Goal: Task Accomplishment & Management: Use online tool/utility

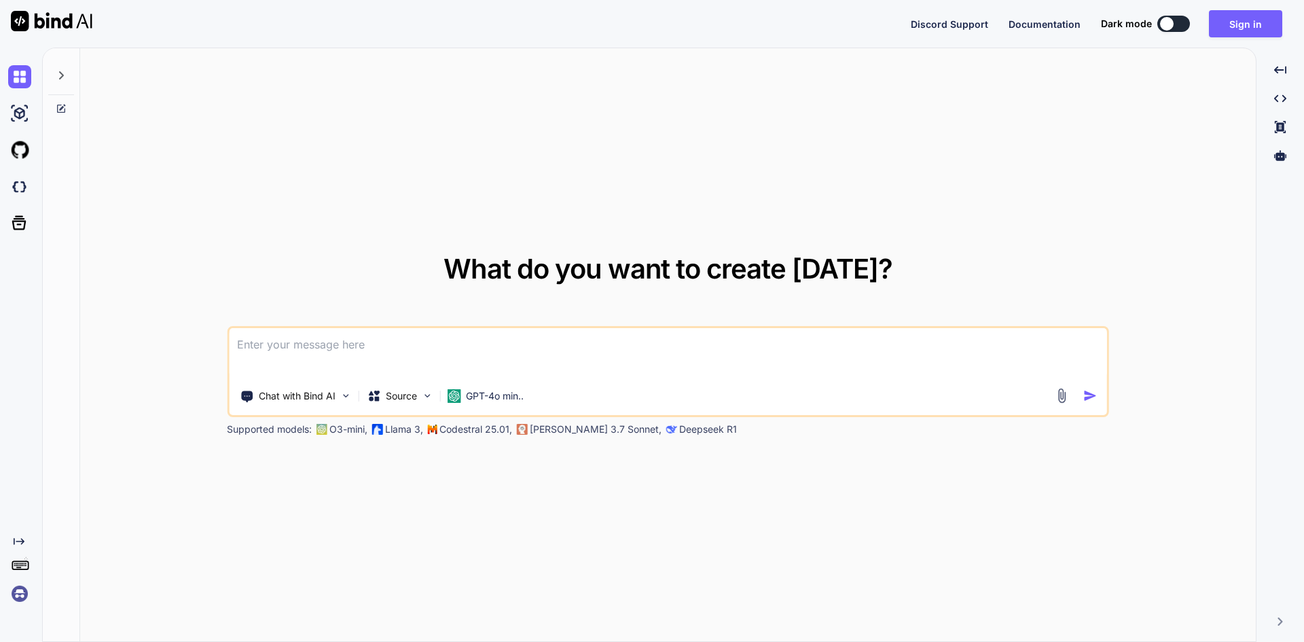
click at [1183, 26] on button at bounding box center [1173, 24] width 33 height 16
type textarea "x"
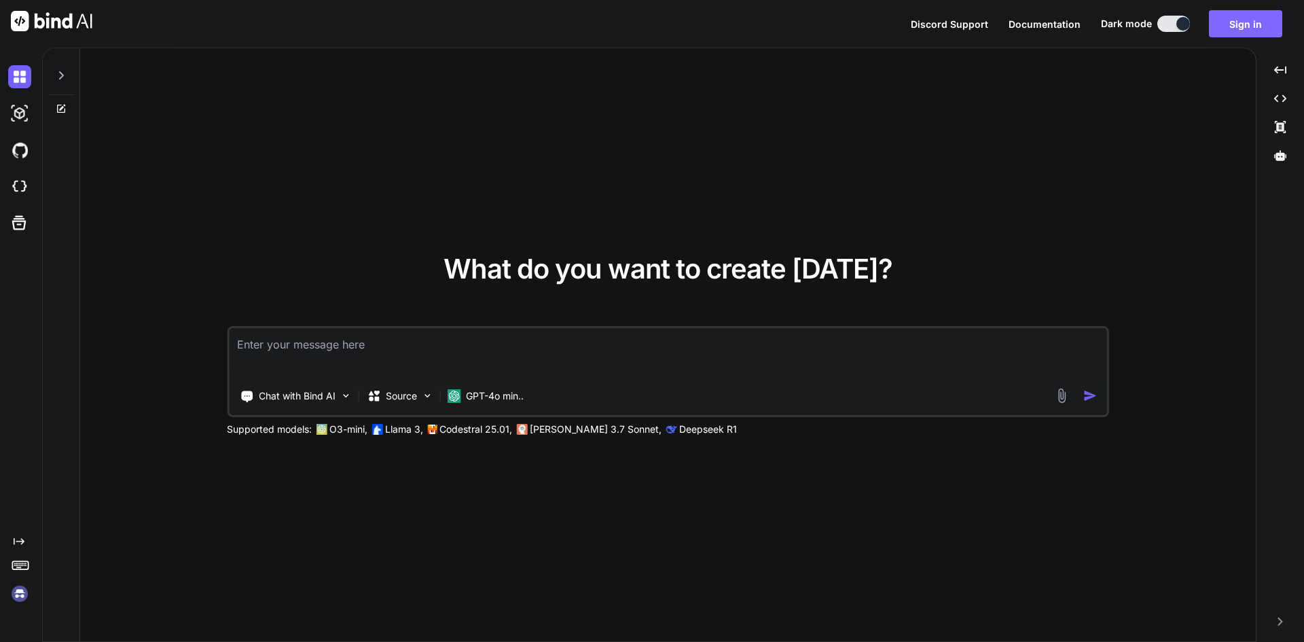
click at [1276, 26] on button "Sign in" at bounding box center [1245, 23] width 73 height 27
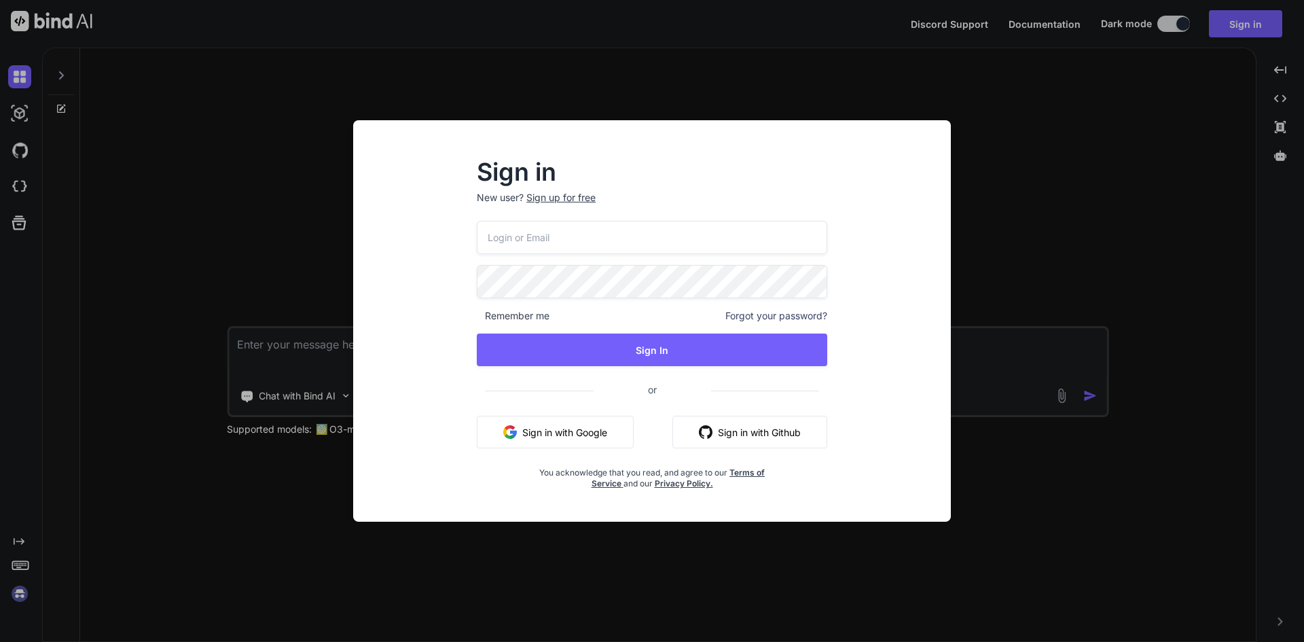
click at [542, 234] on input "email" at bounding box center [652, 237] width 350 height 33
type input "[EMAIL_ADDRESS][DOMAIN_NAME]"
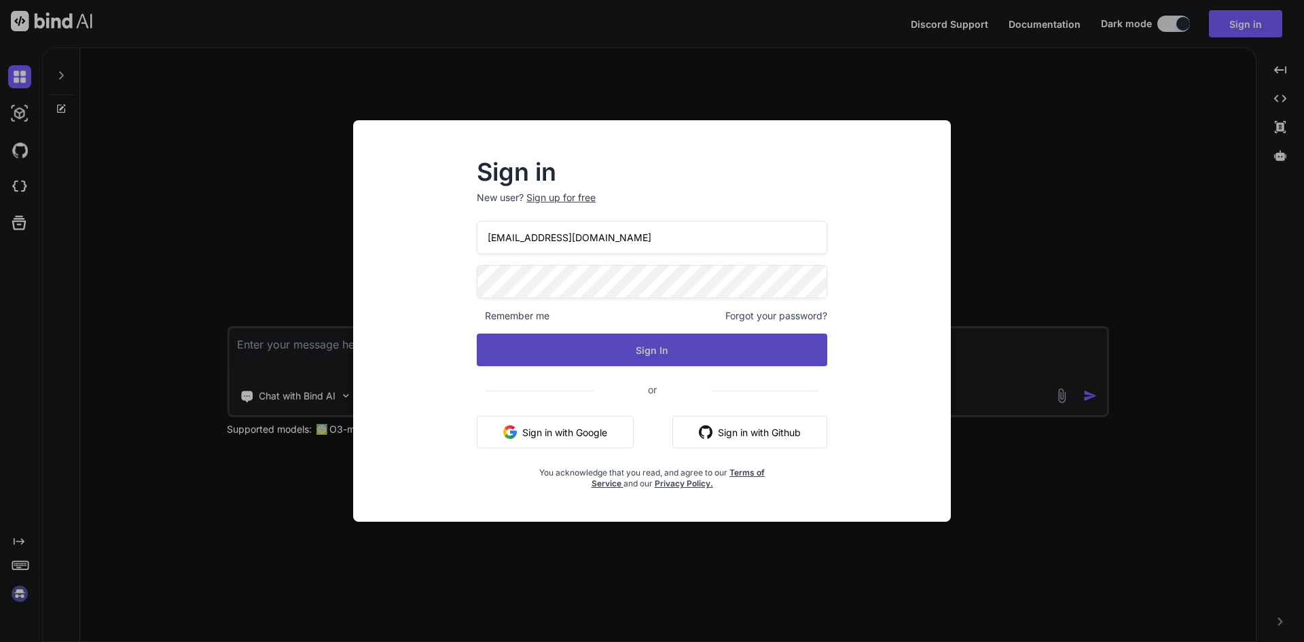
click at [658, 344] on button "Sign In" at bounding box center [652, 349] width 350 height 33
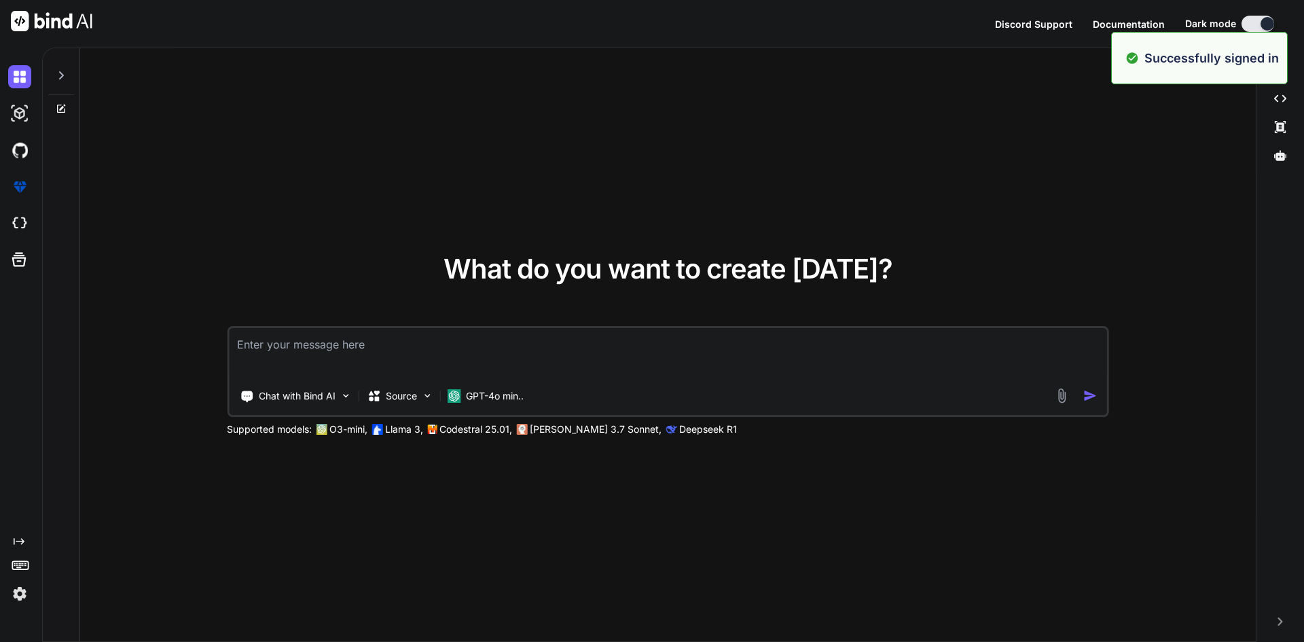
type textarea "x"
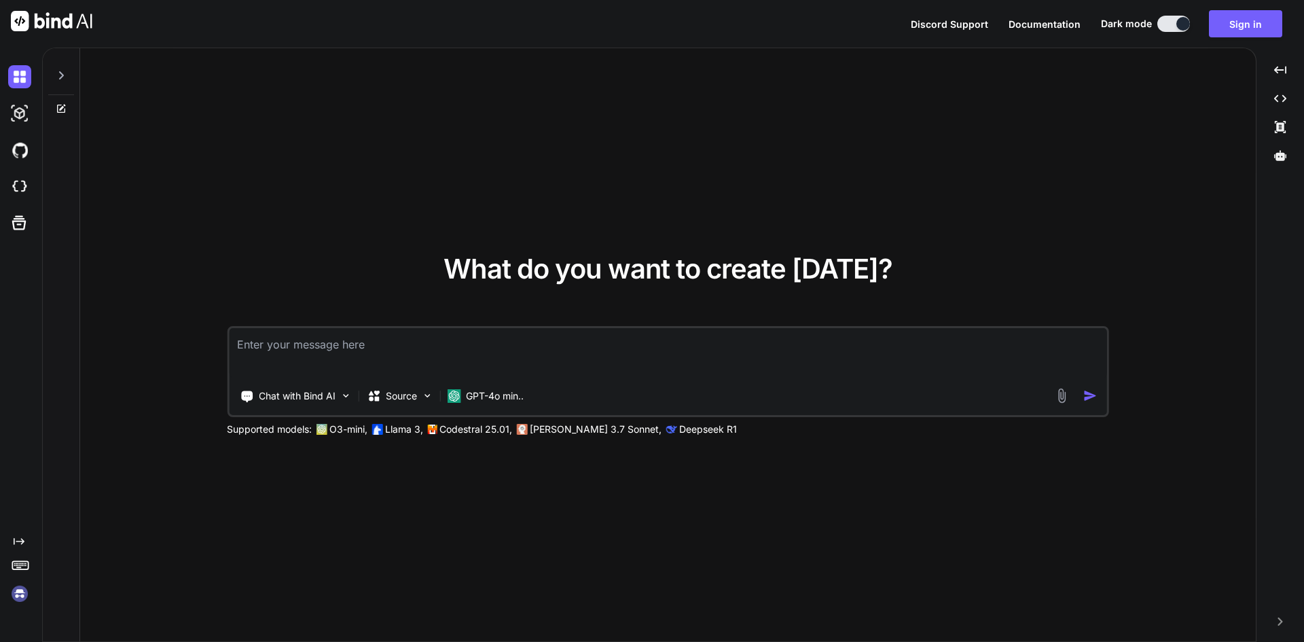
click at [20, 591] on img at bounding box center [19, 593] width 23 height 23
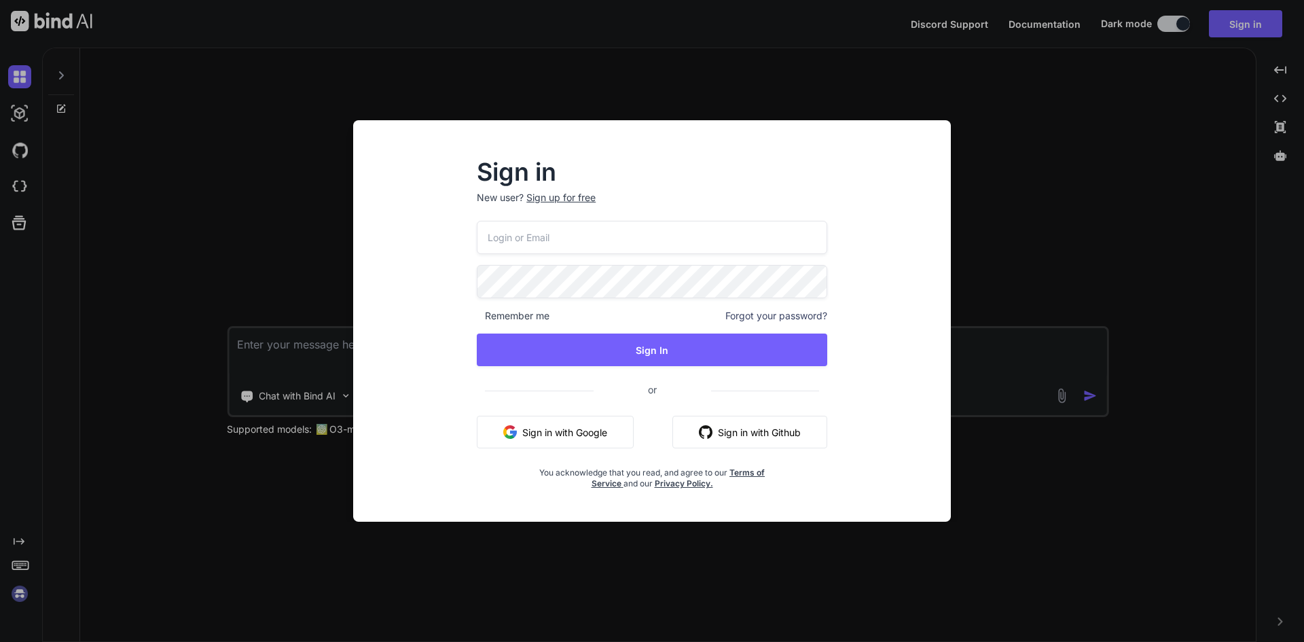
type input "[EMAIL_ADDRESS][DOMAIN_NAME]"
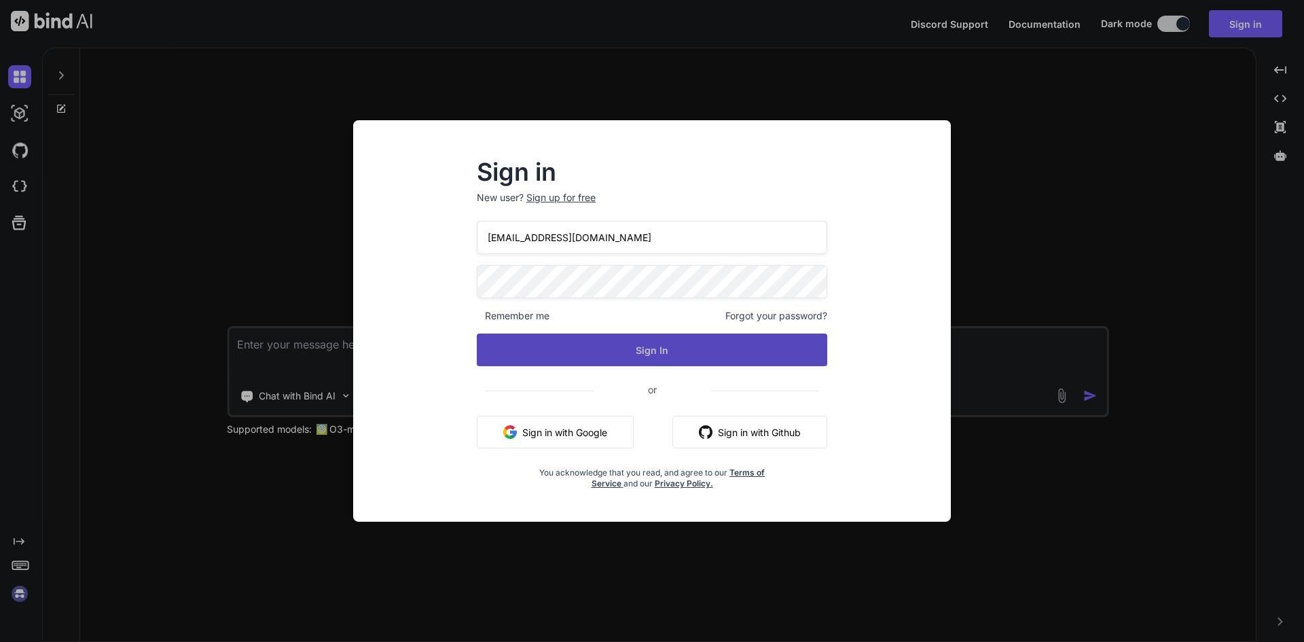
click at [663, 342] on button "Sign In" at bounding box center [652, 349] width 350 height 33
drag, startPoint x: 659, startPoint y: 364, endPoint x: 647, endPoint y: 354, distance: 15.0
click at [652, 359] on button "Sign In" at bounding box center [652, 349] width 350 height 33
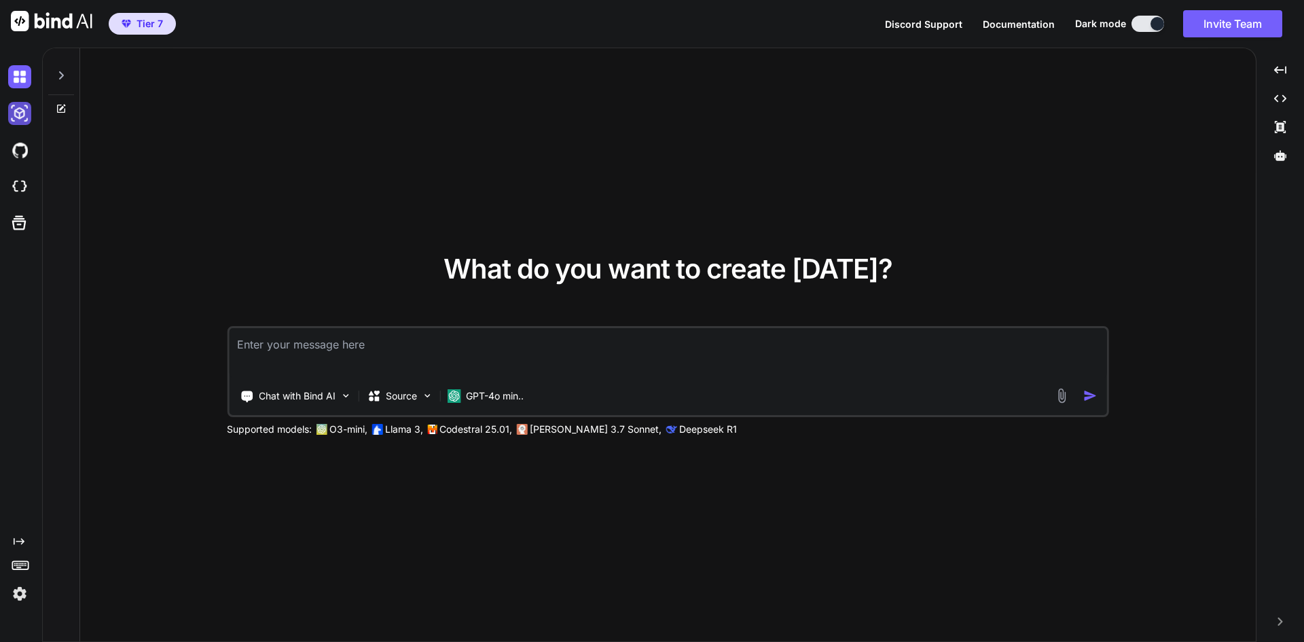
click at [18, 111] on img at bounding box center [19, 113] width 23 height 23
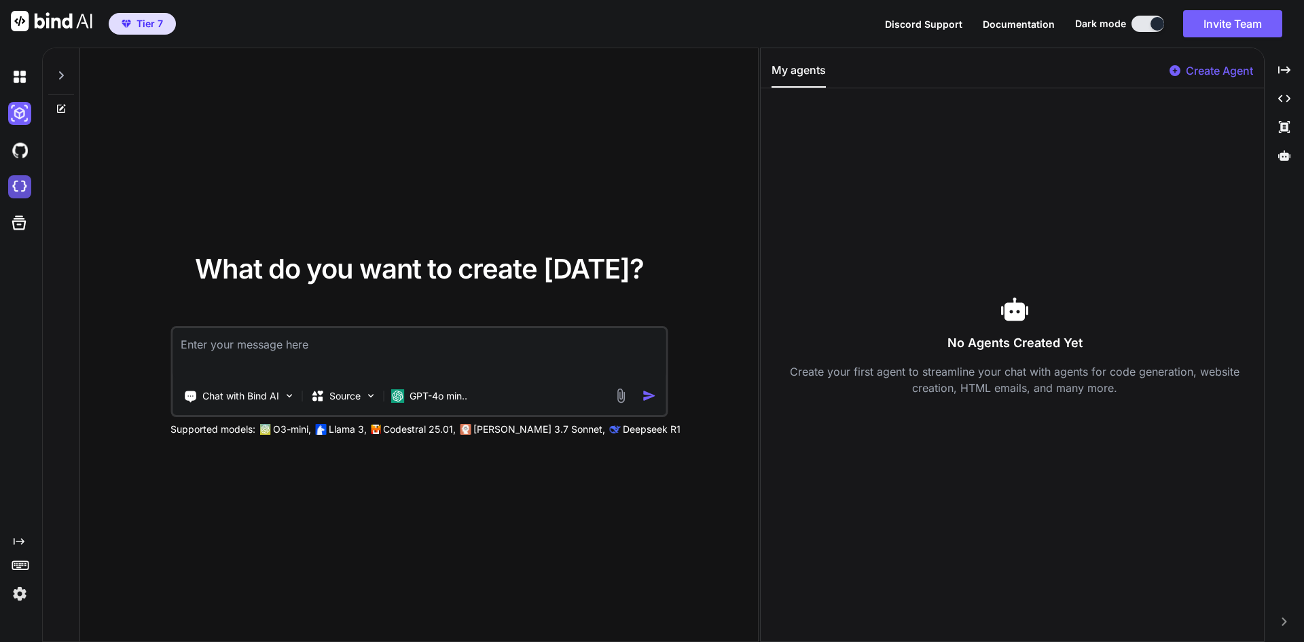
click at [22, 181] on img at bounding box center [19, 186] width 23 height 23
click at [16, 113] on img at bounding box center [19, 113] width 23 height 23
click at [290, 390] on img at bounding box center [289, 396] width 12 height 12
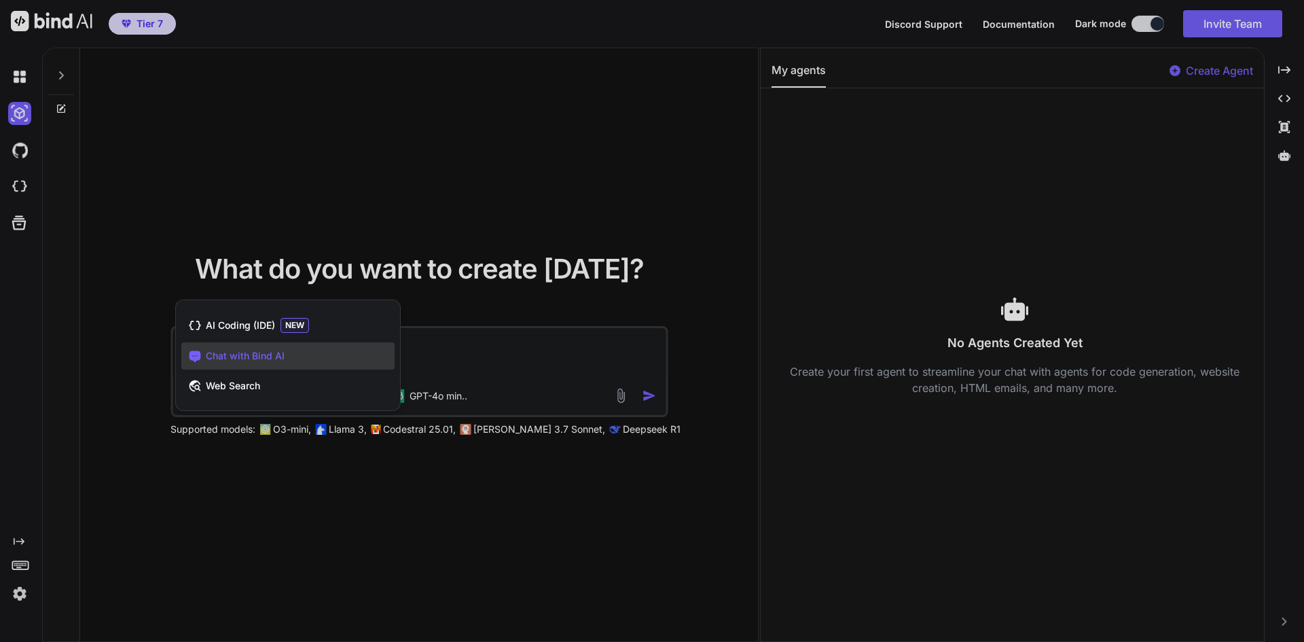
click at [206, 158] on div at bounding box center [652, 321] width 1304 height 642
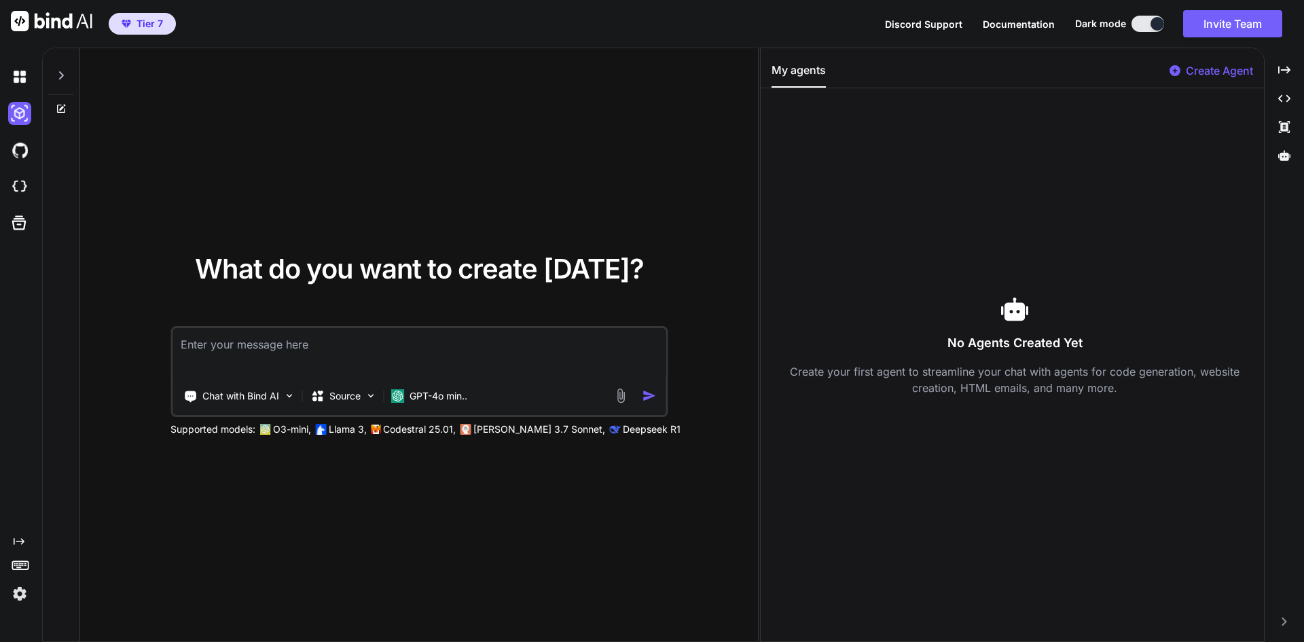
click at [22, 541] on icon at bounding box center [19, 541] width 11 height 7
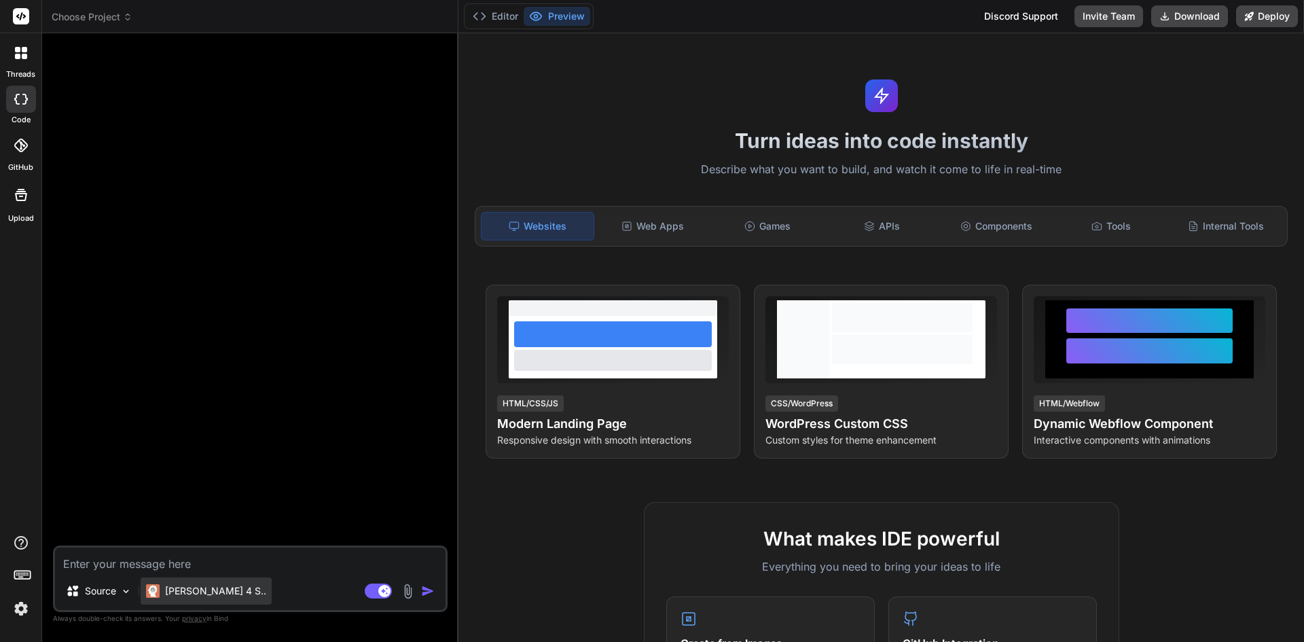
click at [185, 587] on p "[PERSON_NAME] 4 S.." at bounding box center [215, 591] width 101 height 14
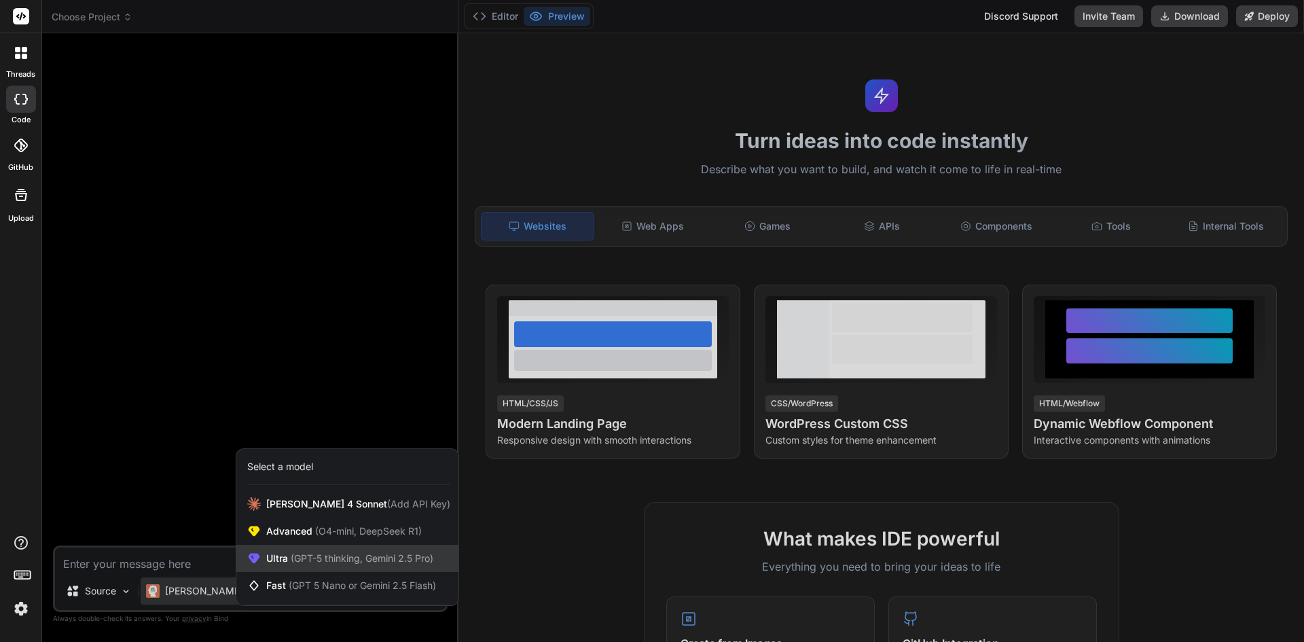
click at [310, 558] on span "(GPT-5 thinking, Gemini 2.5 Pro)" at bounding box center [360, 558] width 145 height 12
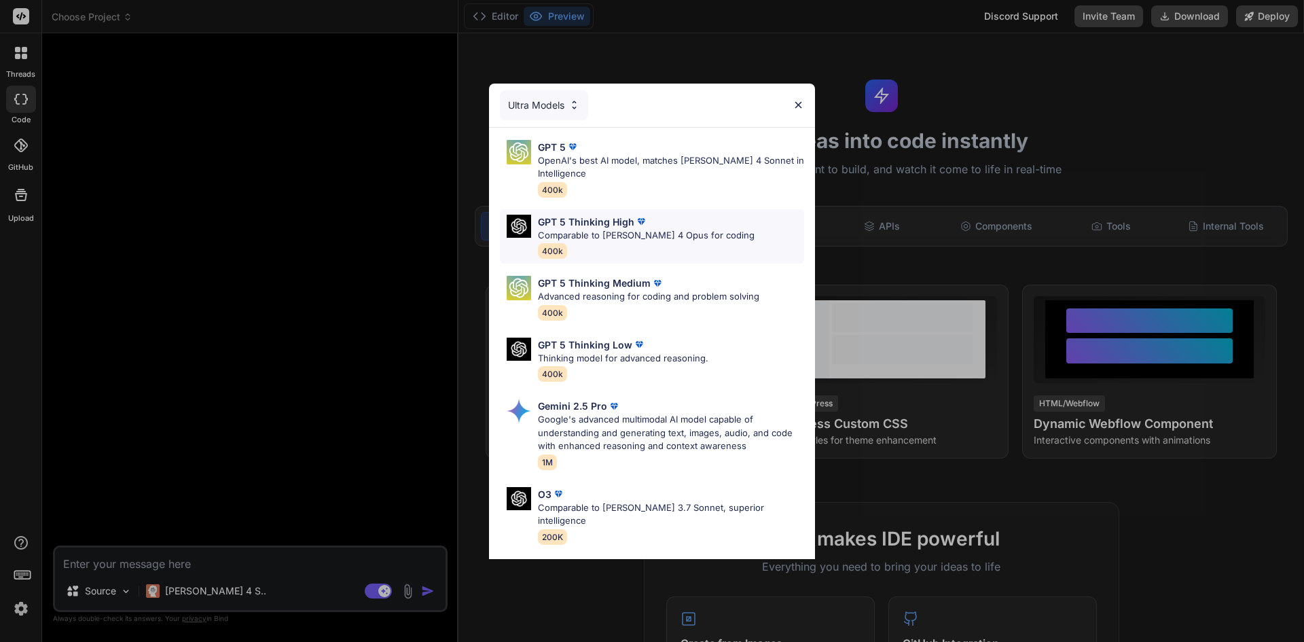
click at [587, 225] on p "GPT 5 Thinking High" at bounding box center [586, 222] width 96 height 14
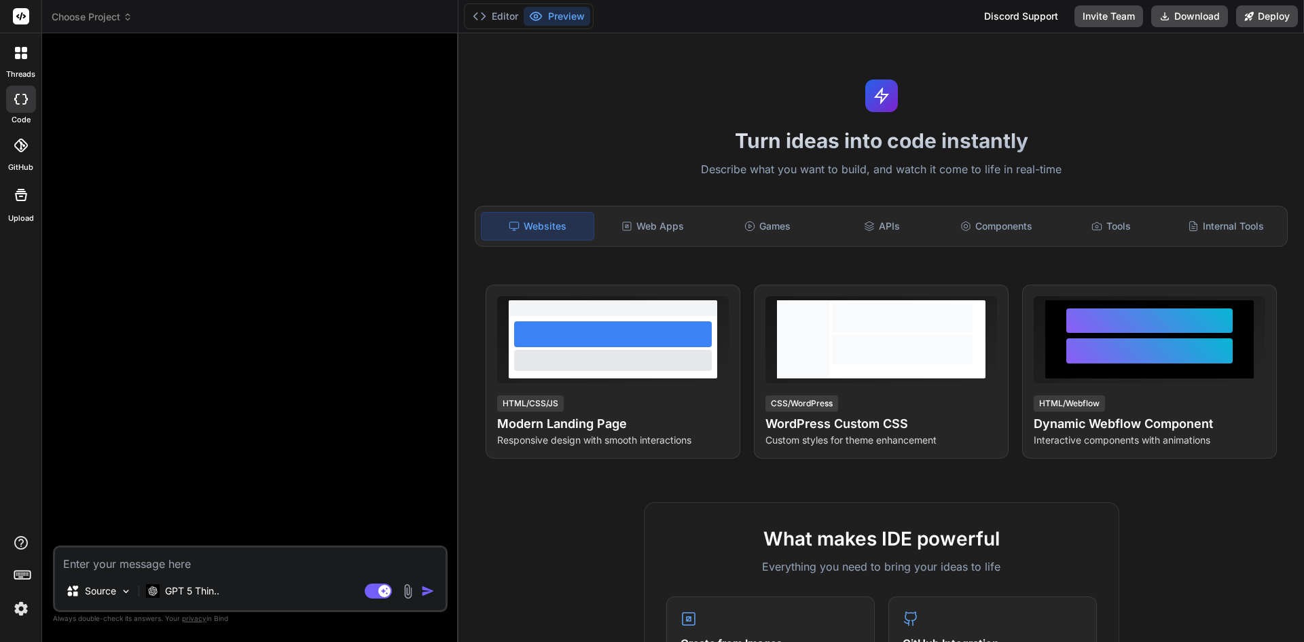
click at [24, 45] on div at bounding box center [21, 53] width 29 height 29
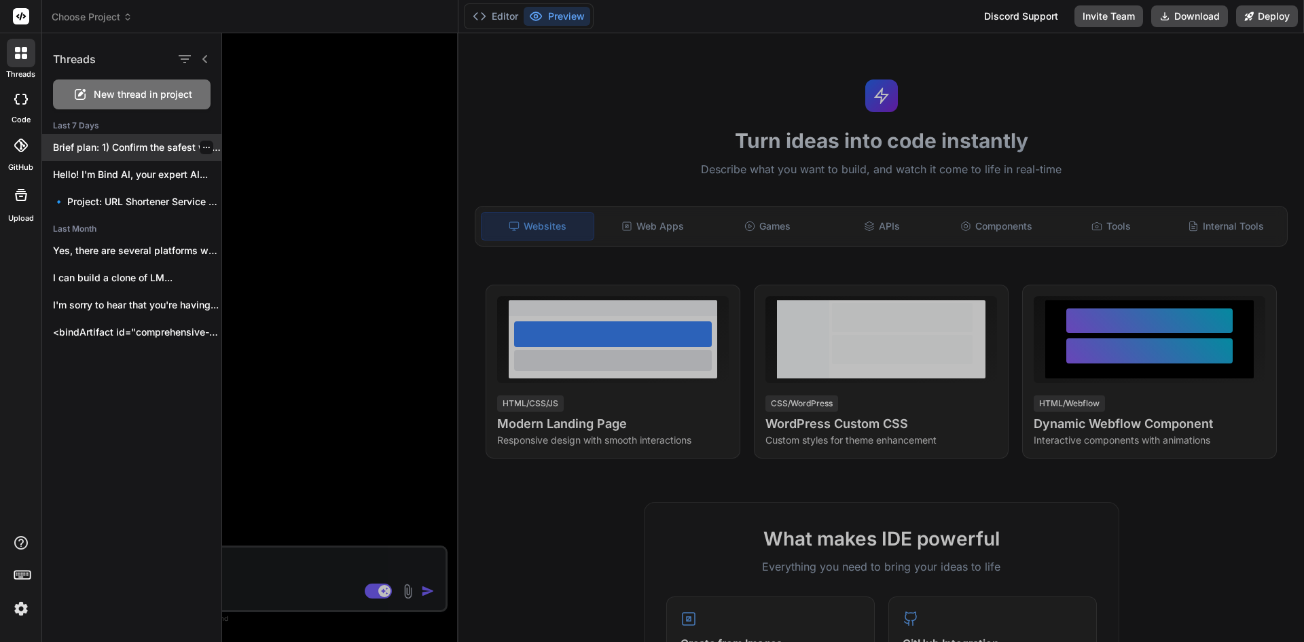
click at [124, 144] on p "Brief plan: 1) Confirm the safest way..." at bounding box center [137, 148] width 168 height 14
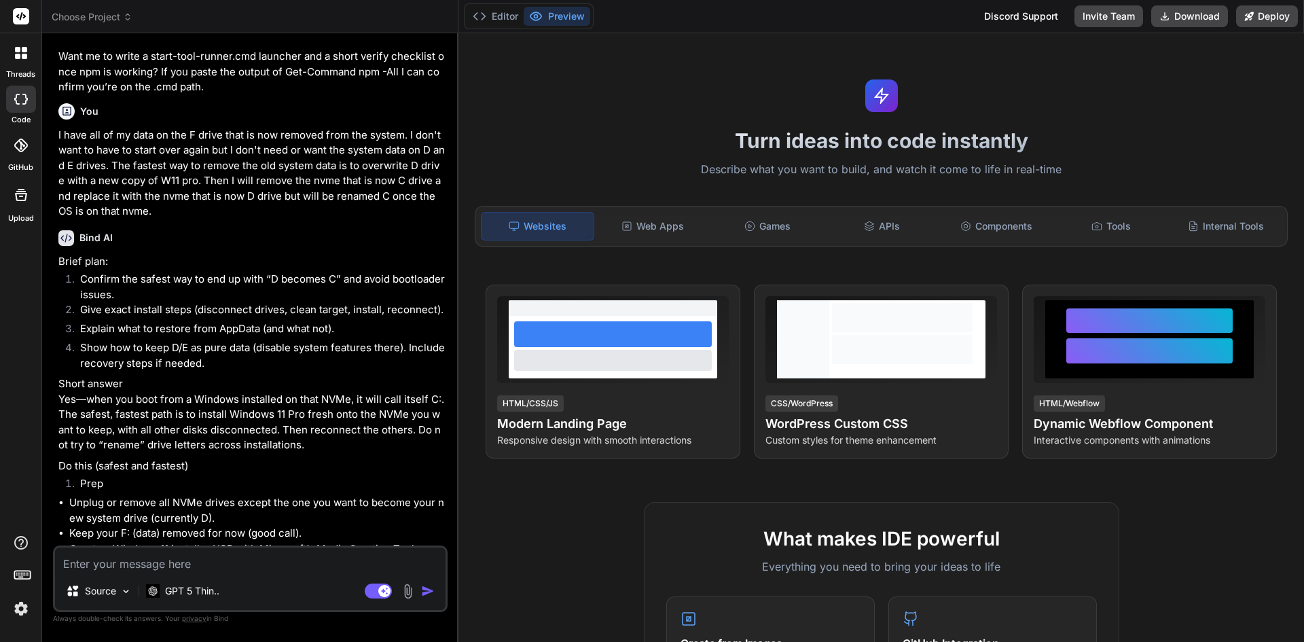
type textarea "x"
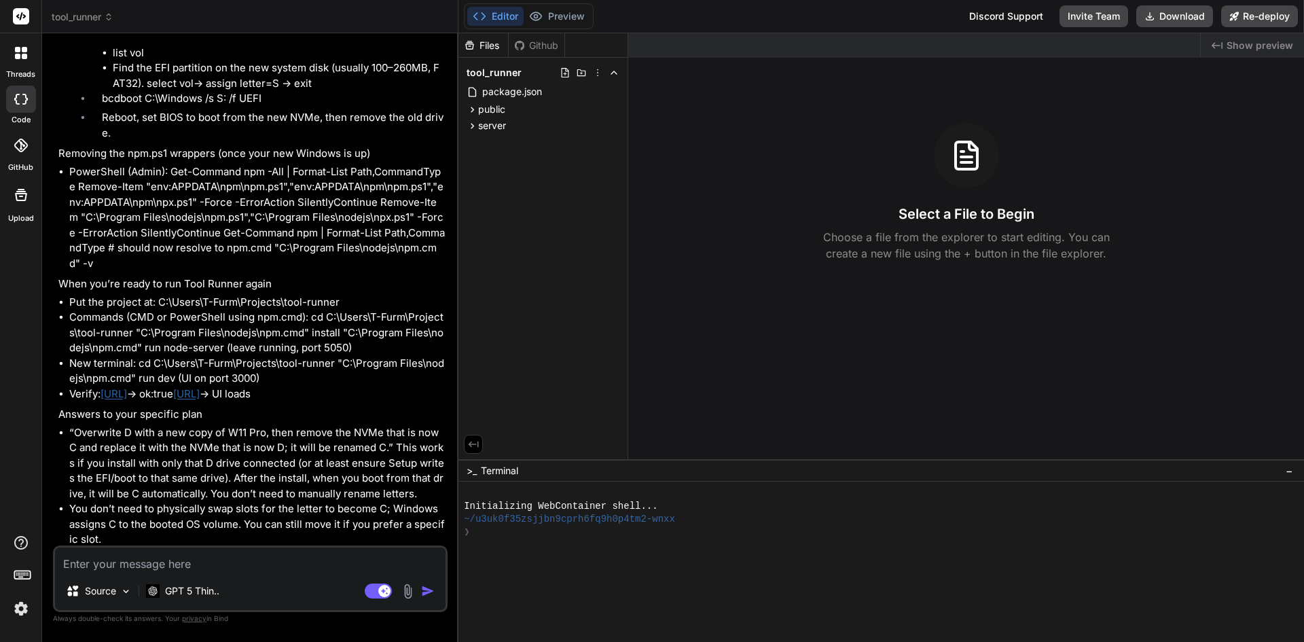
scroll to position [7999, 0]
